Goal: Register for event/course

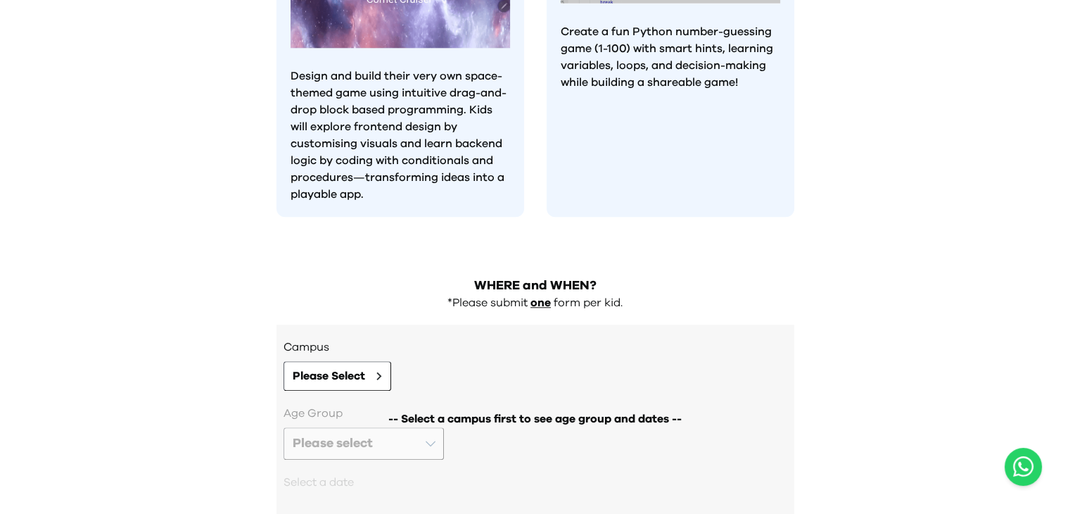
scroll to position [1461, 0]
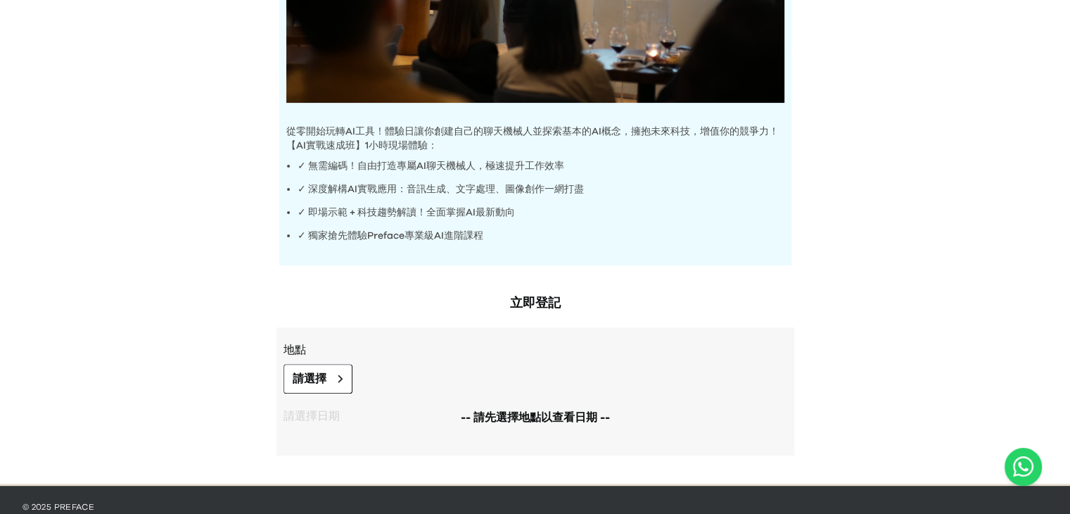
scroll to position [377, 0]
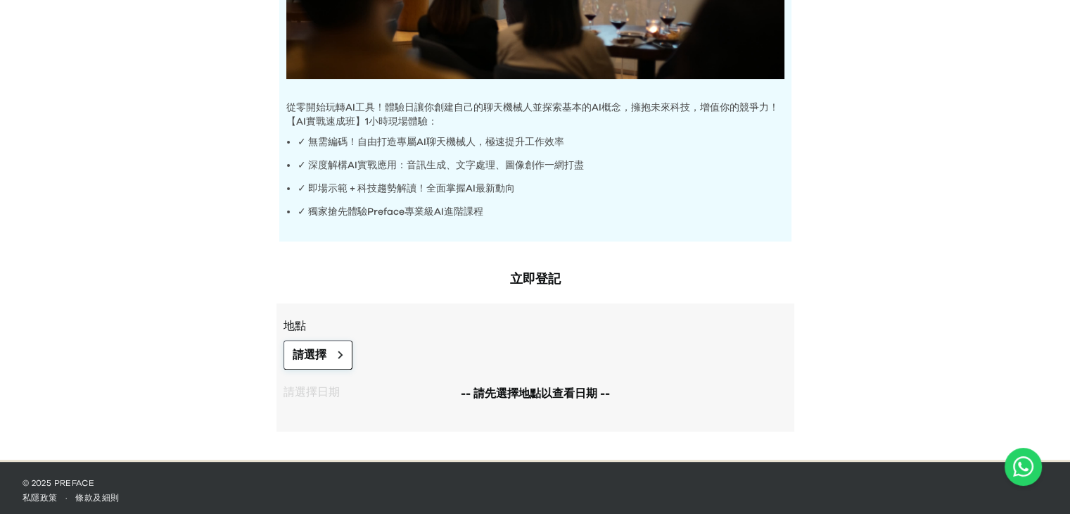
drag, startPoint x: 288, startPoint y: 333, endPoint x: 292, endPoint y: 341, distance: 9.1
click at [288, 333] on div "地點 請選擇" at bounding box center [536, 343] width 504 height 52
click at [301, 346] on span "請選擇" at bounding box center [310, 354] width 34 height 17
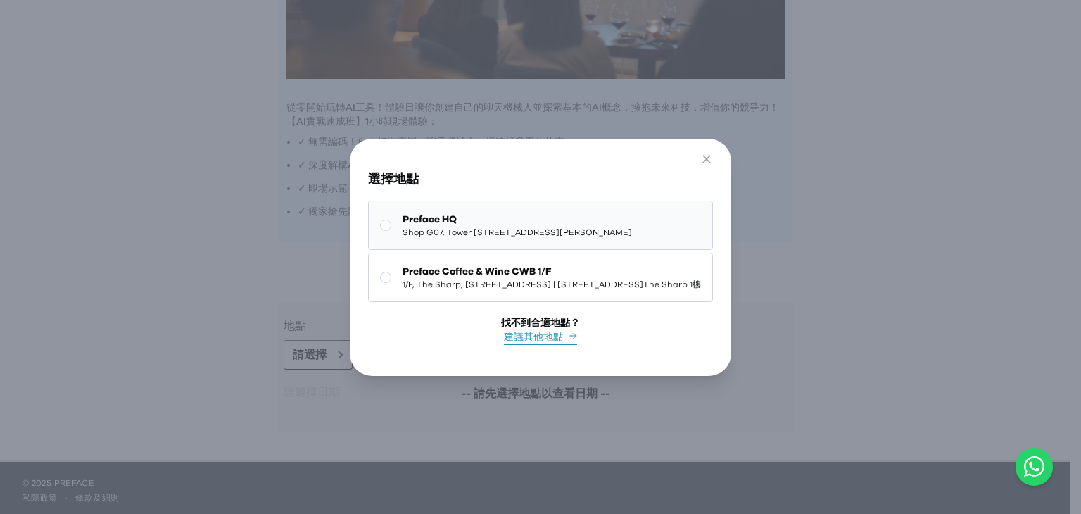
click at [455, 227] on span "Shop G07, Tower [STREET_ADDRESS][PERSON_NAME]" at bounding box center [516, 232] width 229 height 11
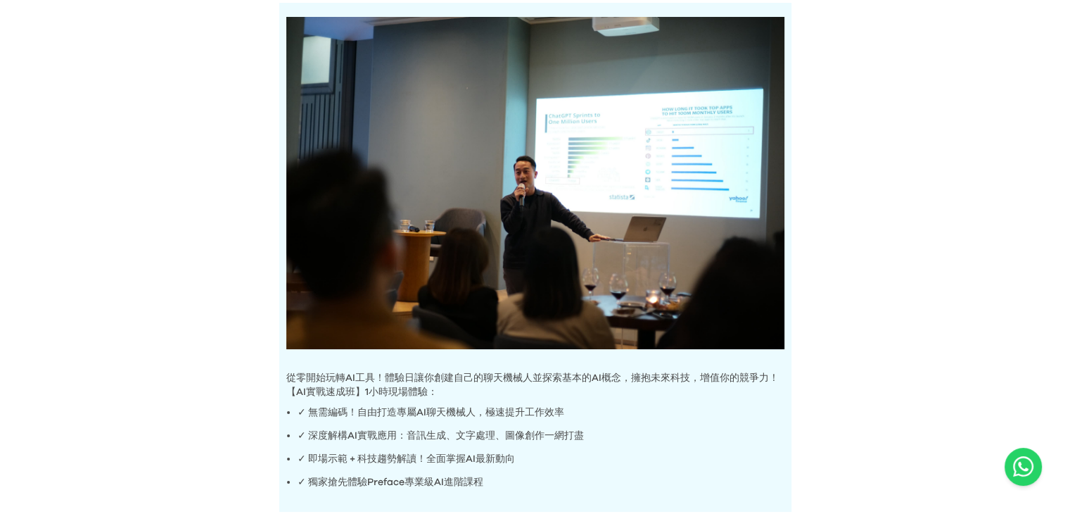
scroll to position [388, 0]
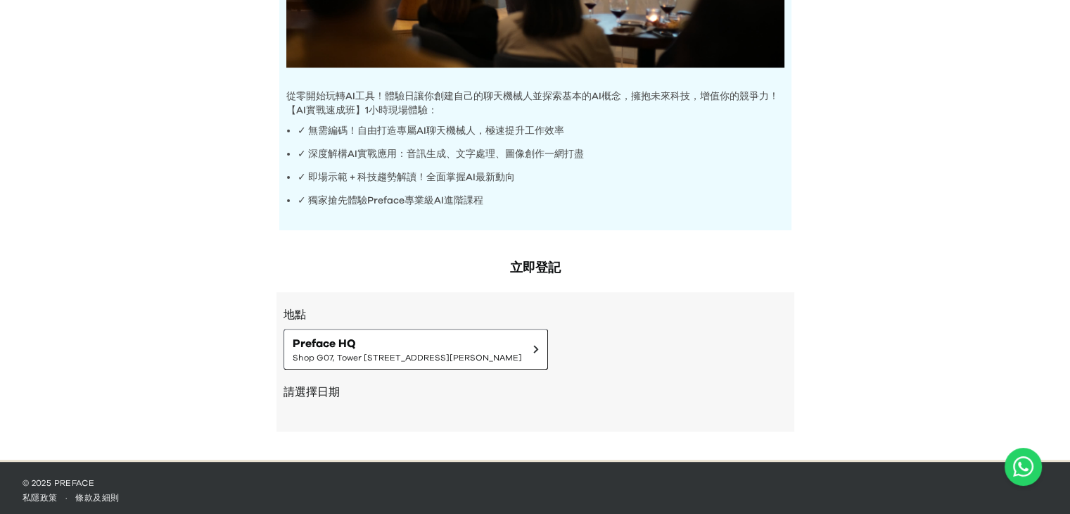
click at [292, 402] on div "請選擇日期" at bounding box center [536, 393] width 504 height 48
click at [310, 389] on h2 "請選擇日期" at bounding box center [536, 391] width 504 height 17
drag, startPoint x: 310, startPoint y: 389, endPoint x: 444, endPoint y: 385, distance: 134.5
click at [444, 385] on h2 "請選擇日期" at bounding box center [536, 391] width 504 height 17
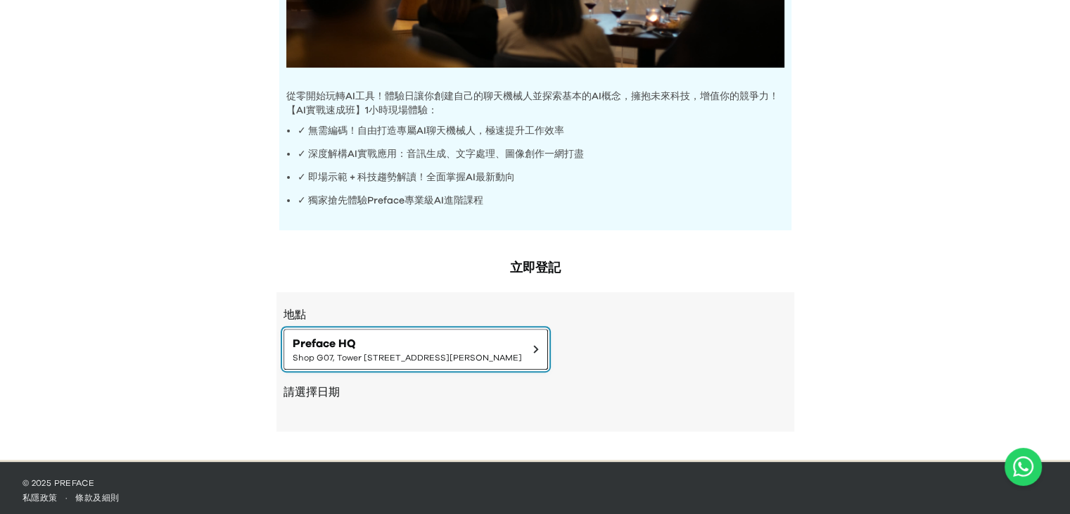
click at [439, 361] on button "Preface HQ Shop G07, Tower [STREET_ADDRESS][PERSON_NAME]" at bounding box center [416, 349] width 265 height 41
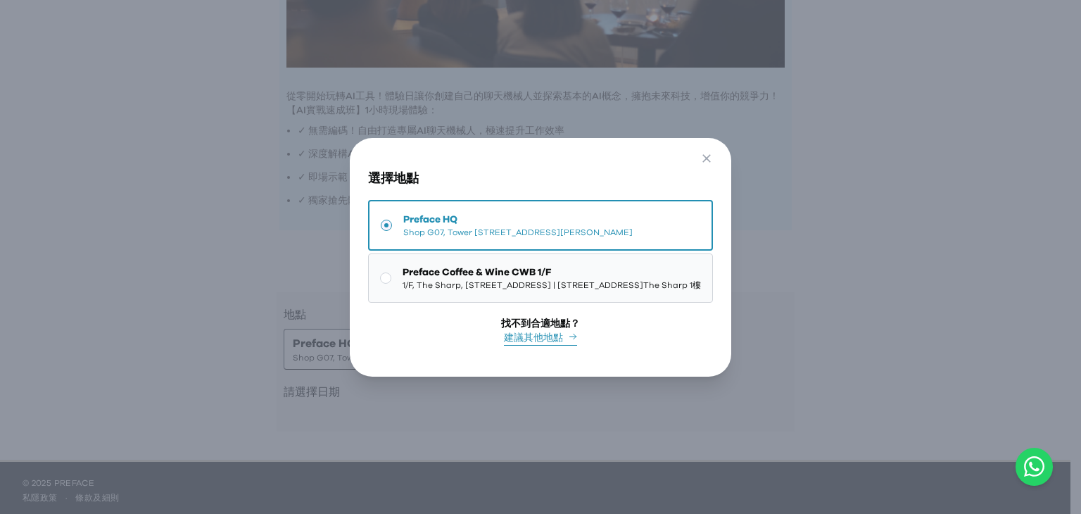
click at [478, 288] on span "1/F, The Sharp, [STREET_ADDRESS] | [STREET_ADDRESS]The Sharp 1樓" at bounding box center [551, 284] width 298 height 11
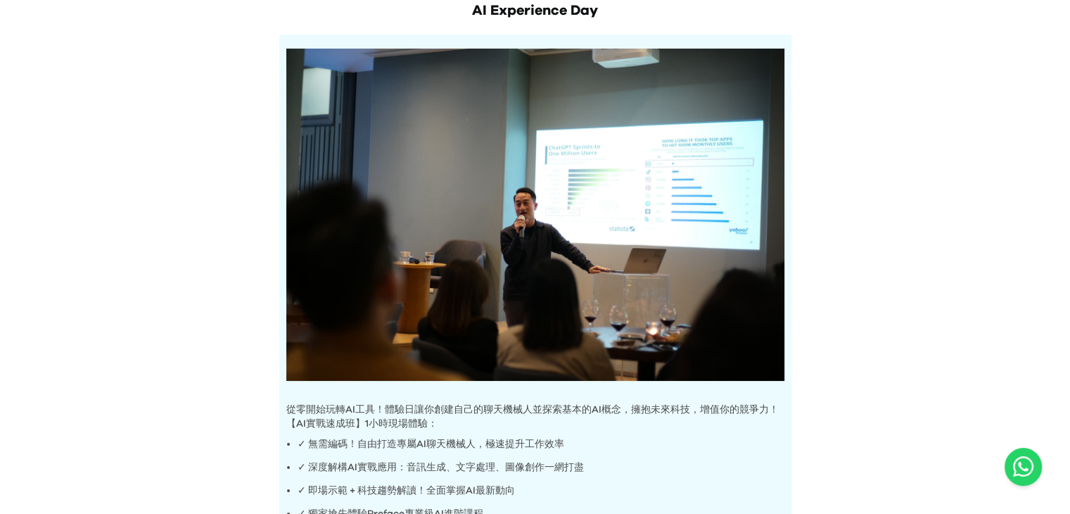
scroll to position [70, 0]
